Goal: Transaction & Acquisition: Purchase product/service

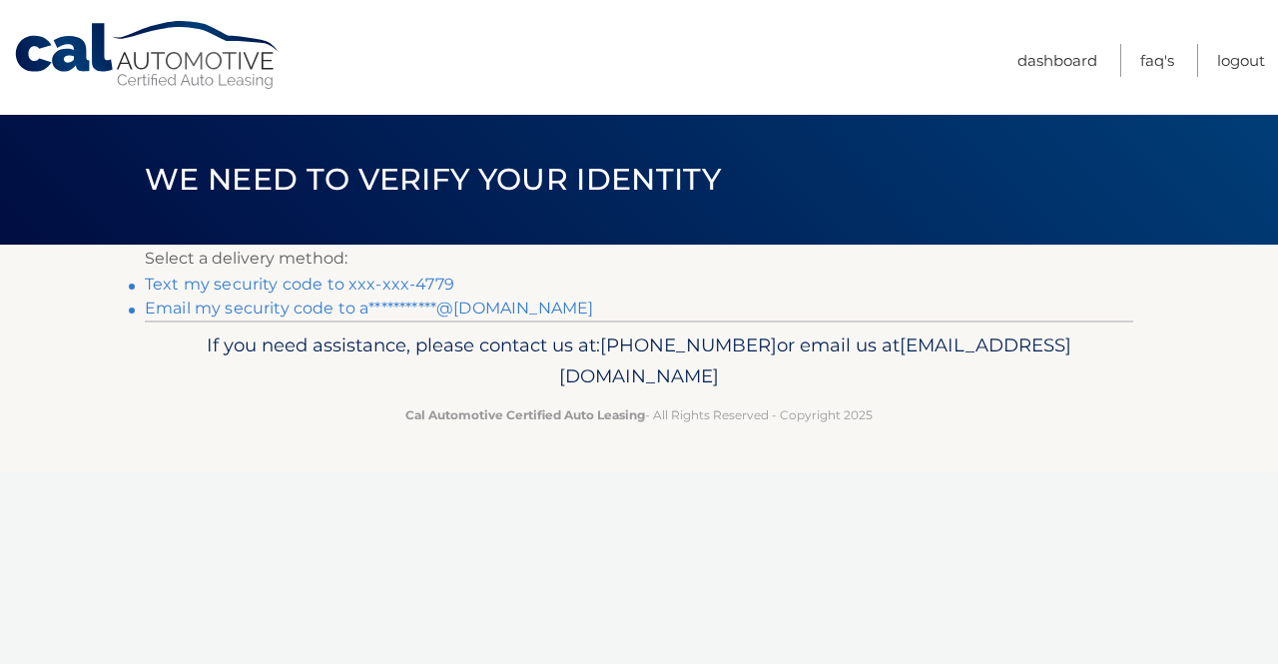
click at [243, 284] on link "Text my security code to xxx-xxx-4779" at bounding box center [299, 283] width 309 height 19
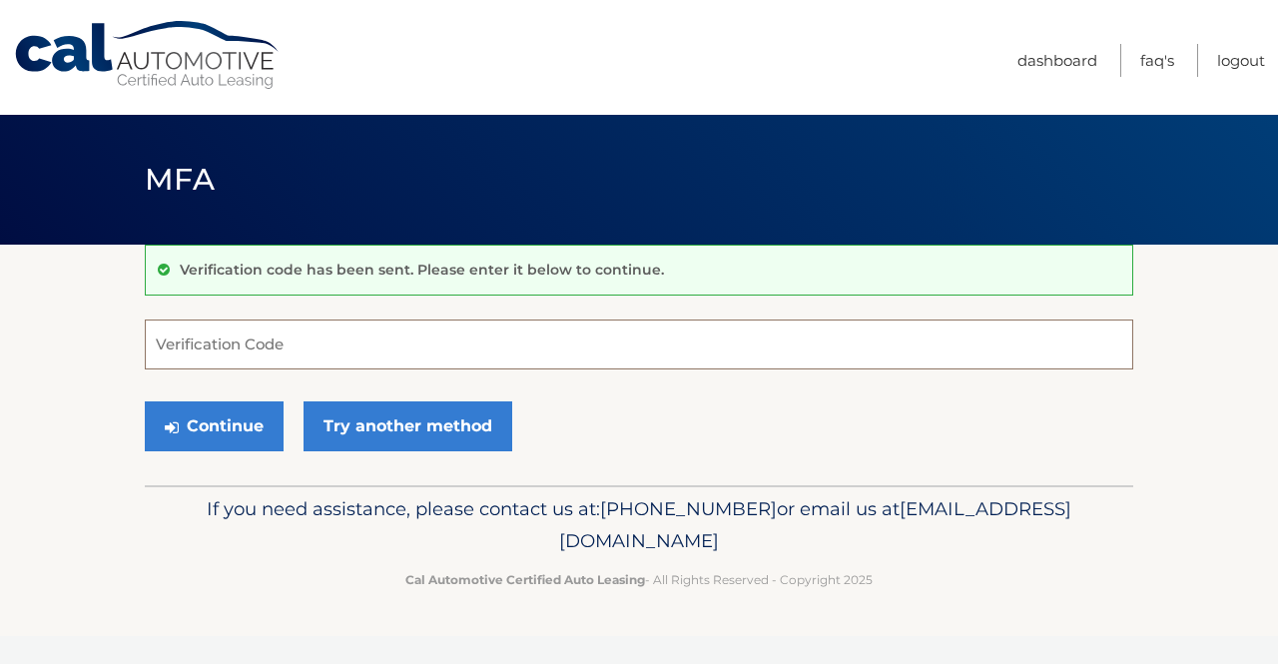
click at [236, 340] on input "Verification Code" at bounding box center [639, 344] width 988 height 50
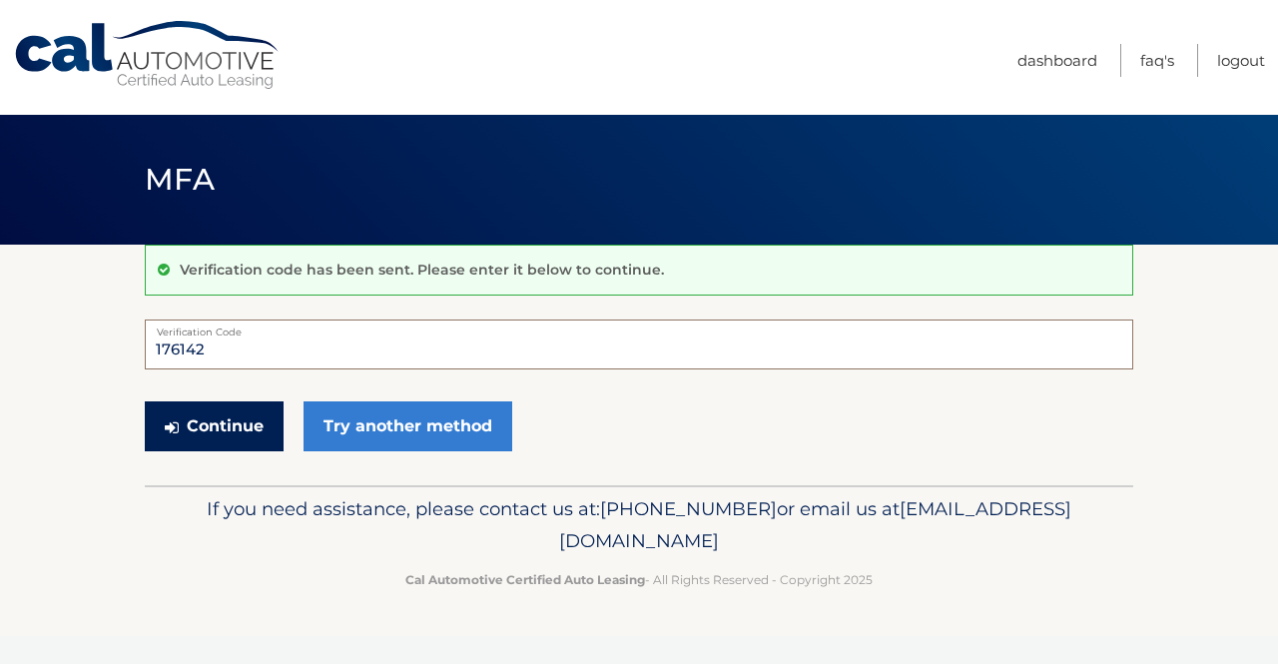
type input "176142"
click at [233, 421] on button "Continue" at bounding box center [214, 426] width 139 height 50
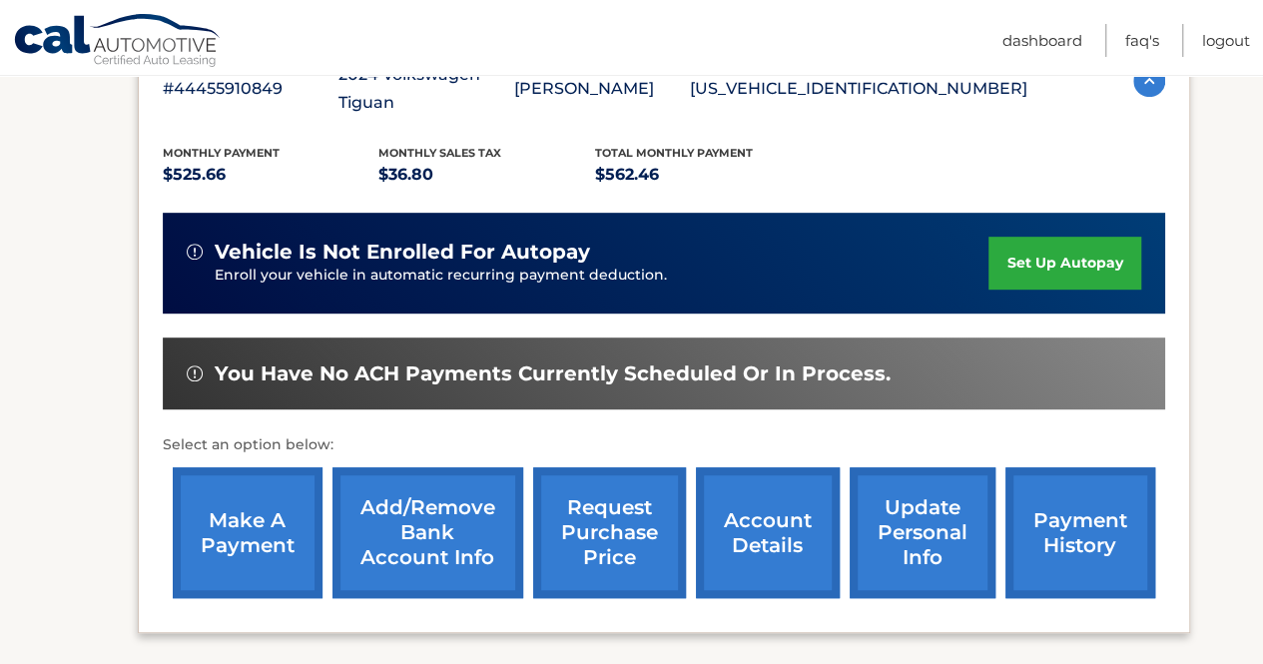
scroll to position [399, 0]
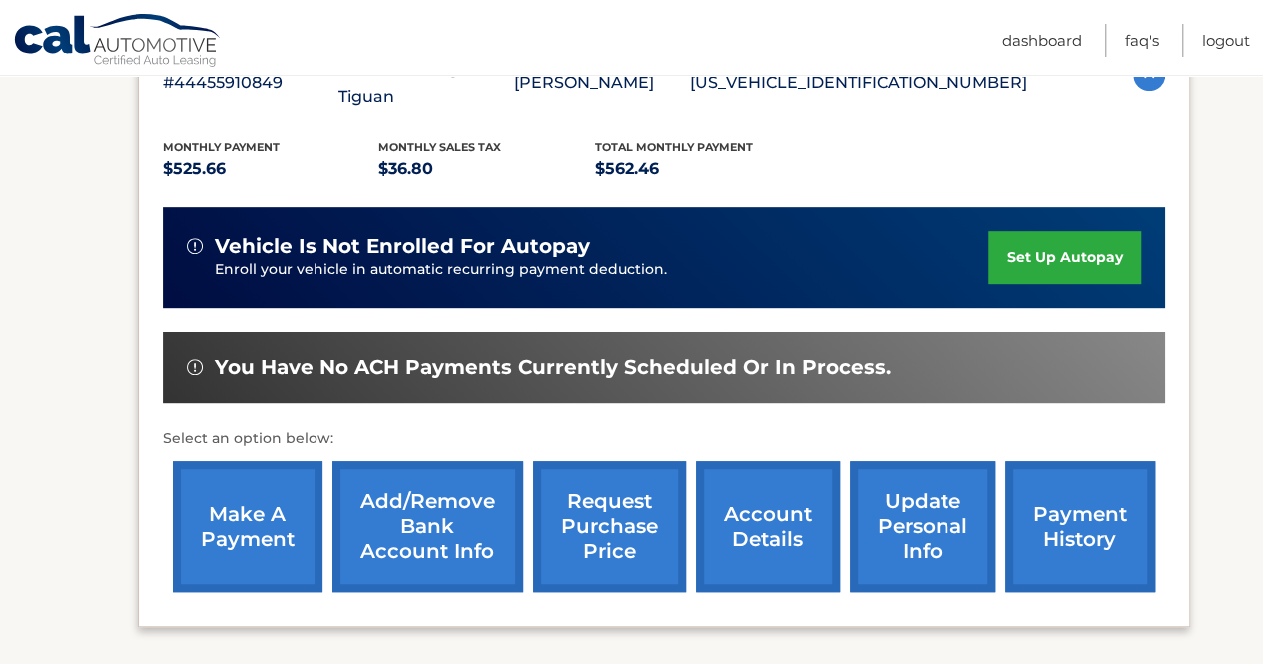
click at [230, 497] on link "make a payment" at bounding box center [248, 526] width 150 height 131
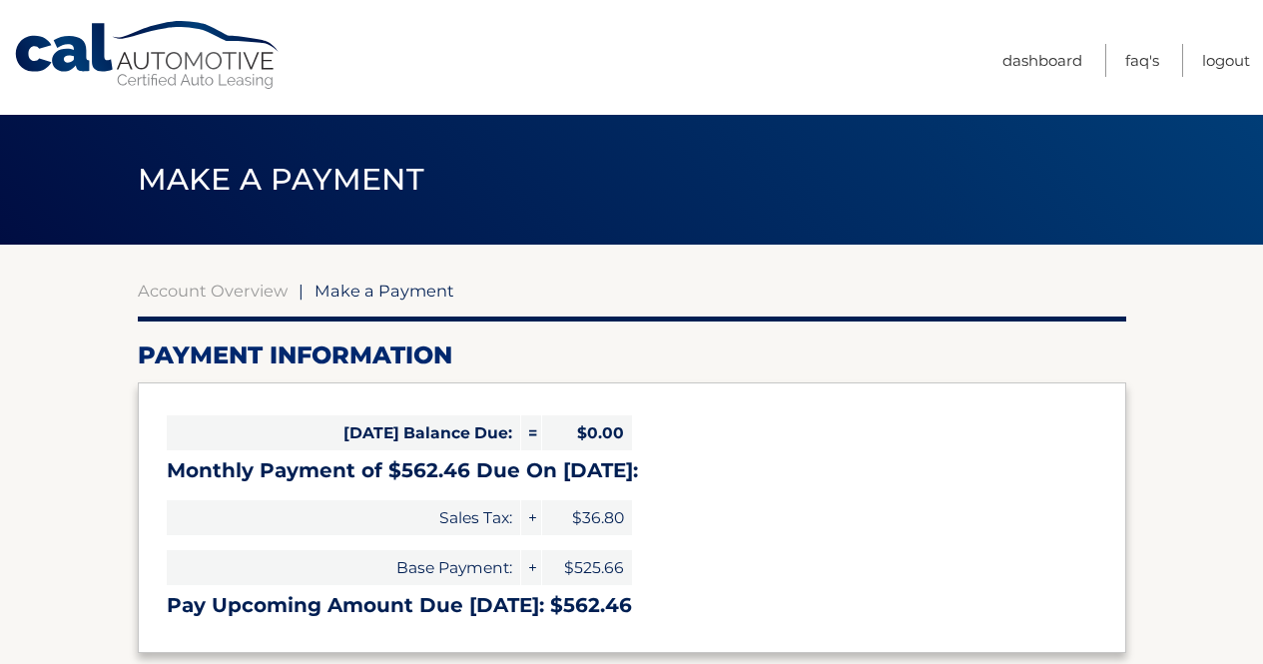
select select "YTY4ZTlhMTYtMWZmNy00ZjIwLWE2M2EtOTM3YmE5MmM1Zjkx"
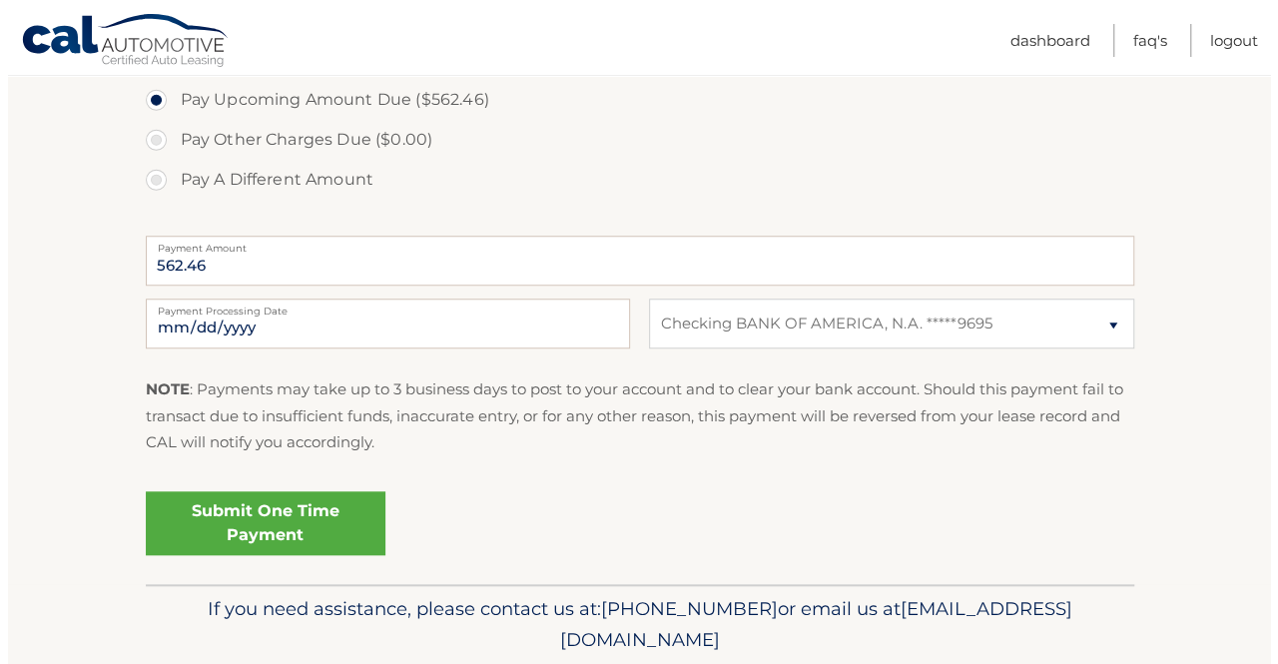
scroll to position [761, 0]
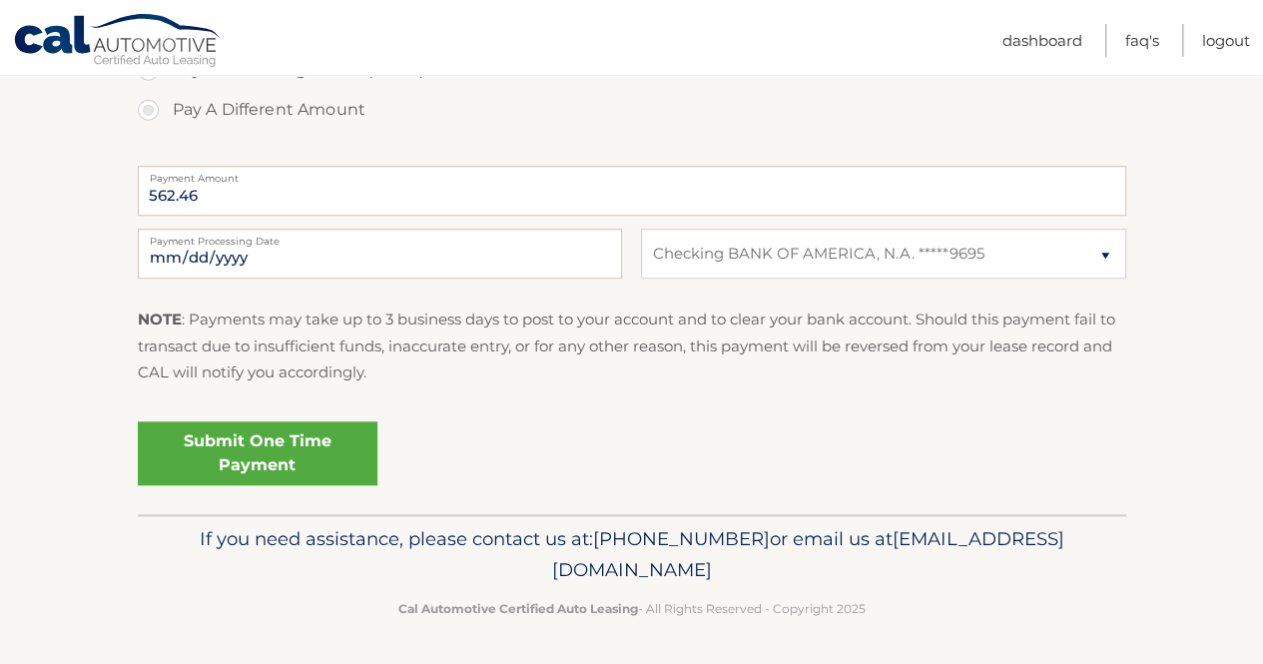
click at [245, 450] on link "Submit One Time Payment" at bounding box center [258, 453] width 240 height 64
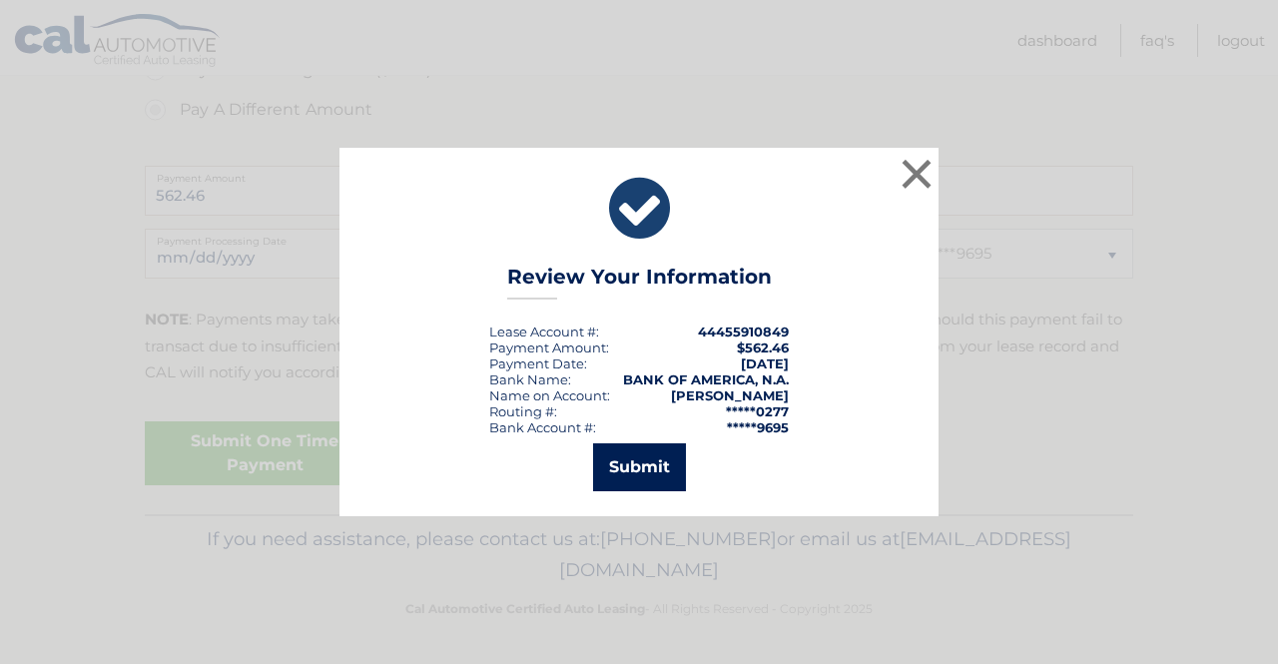
click at [649, 467] on button "Submit" at bounding box center [639, 467] width 93 height 48
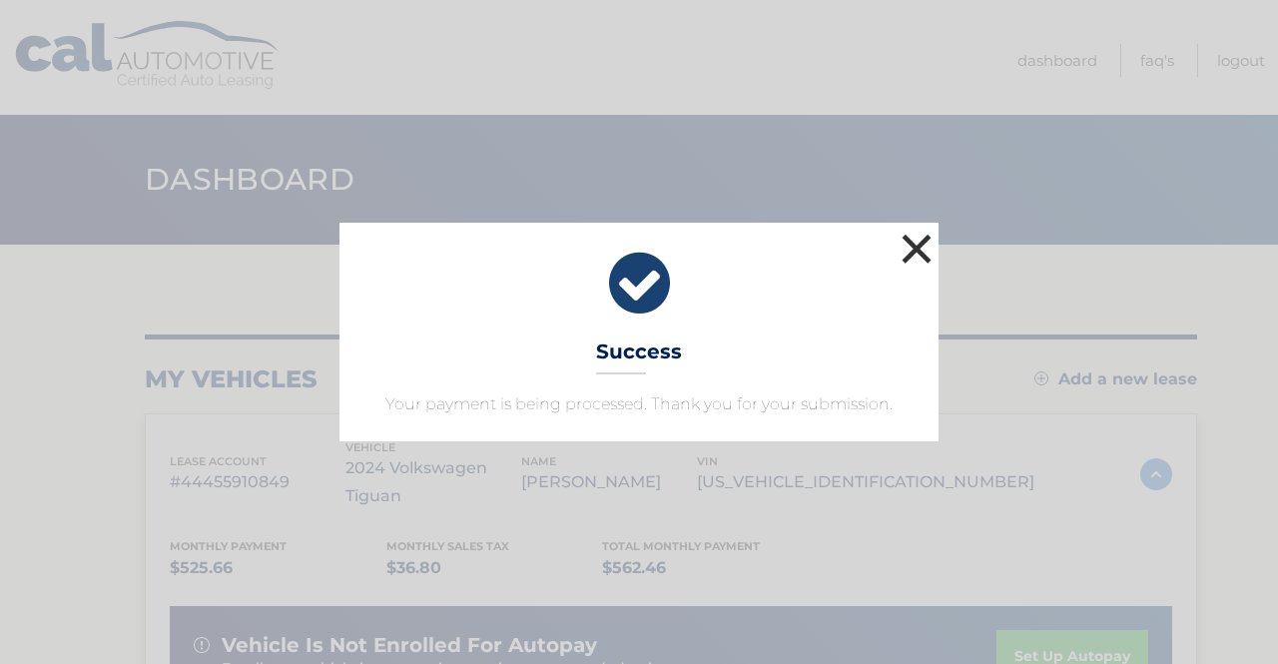
click at [919, 245] on button "×" at bounding box center [916, 249] width 40 height 40
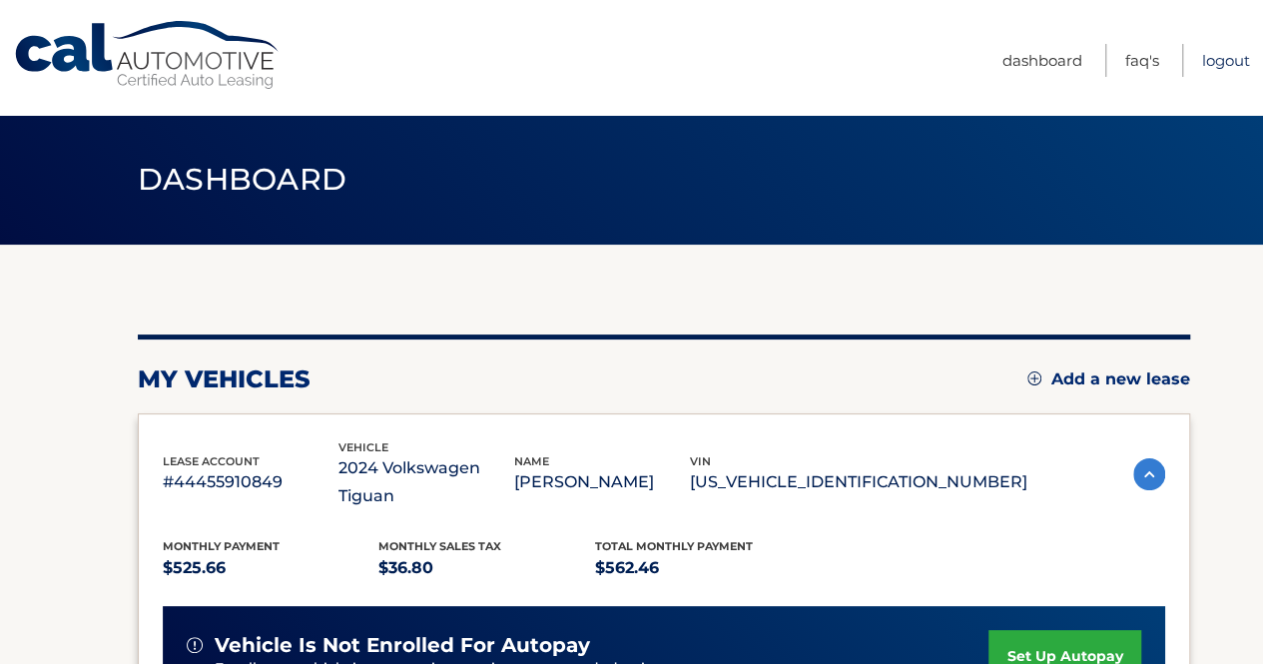
click at [1226, 56] on link "Logout" at bounding box center [1226, 60] width 48 height 33
